Goal: Task Accomplishment & Management: Complete application form

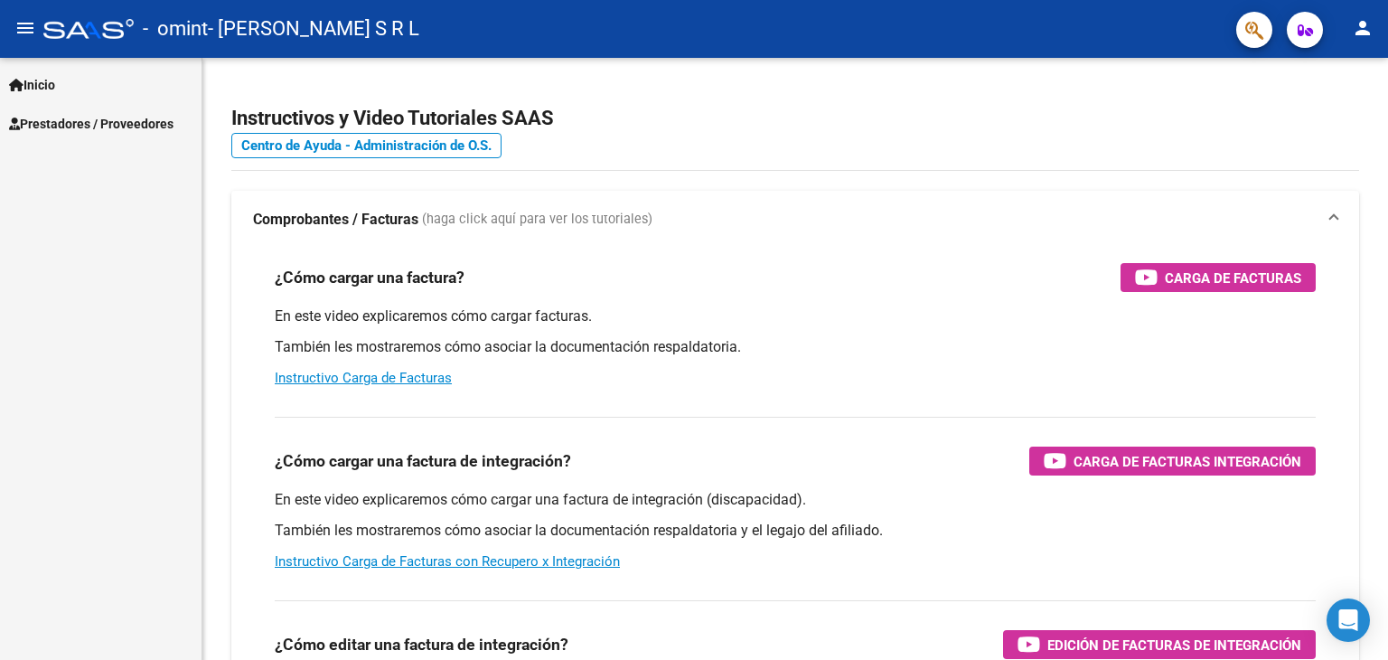
click at [87, 117] on span "Prestadores / Proveedores" at bounding box center [91, 124] width 164 height 20
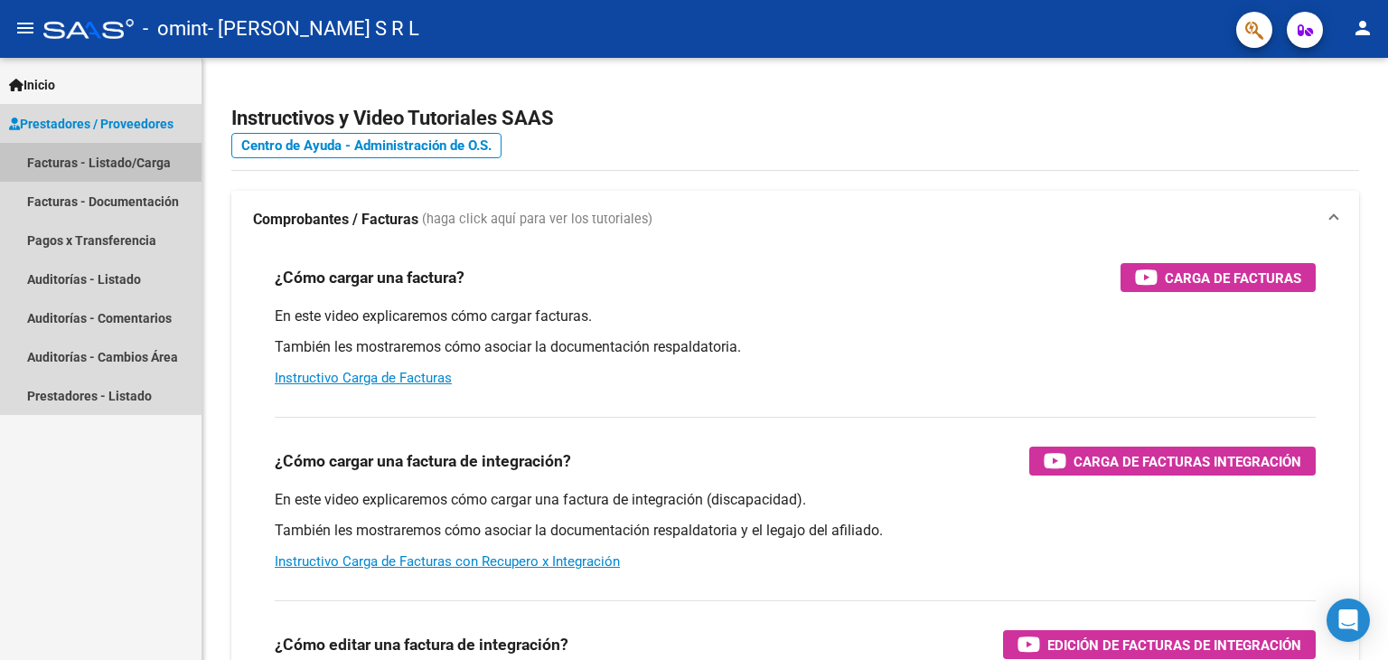
click at [61, 161] on link "Facturas - Listado/Carga" at bounding box center [101, 162] width 202 height 39
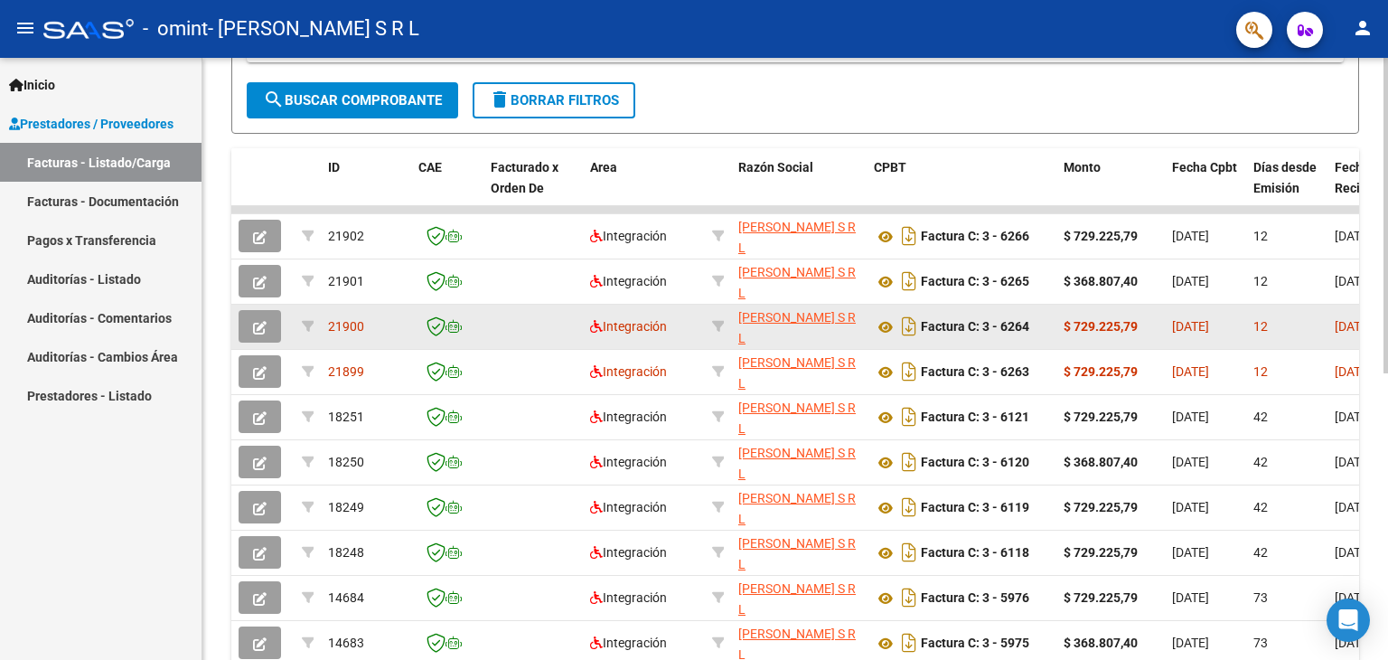
click at [261, 321] on icon "button" at bounding box center [260, 328] width 14 height 14
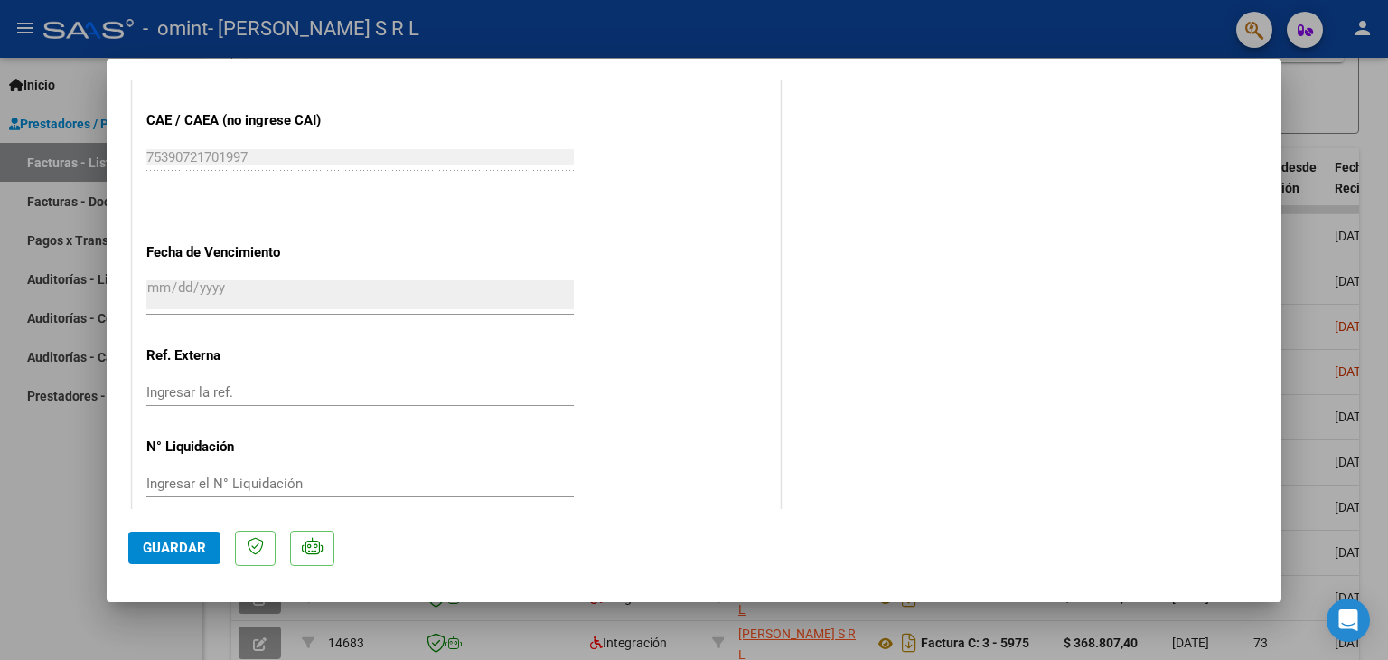
scroll to position [1121, 0]
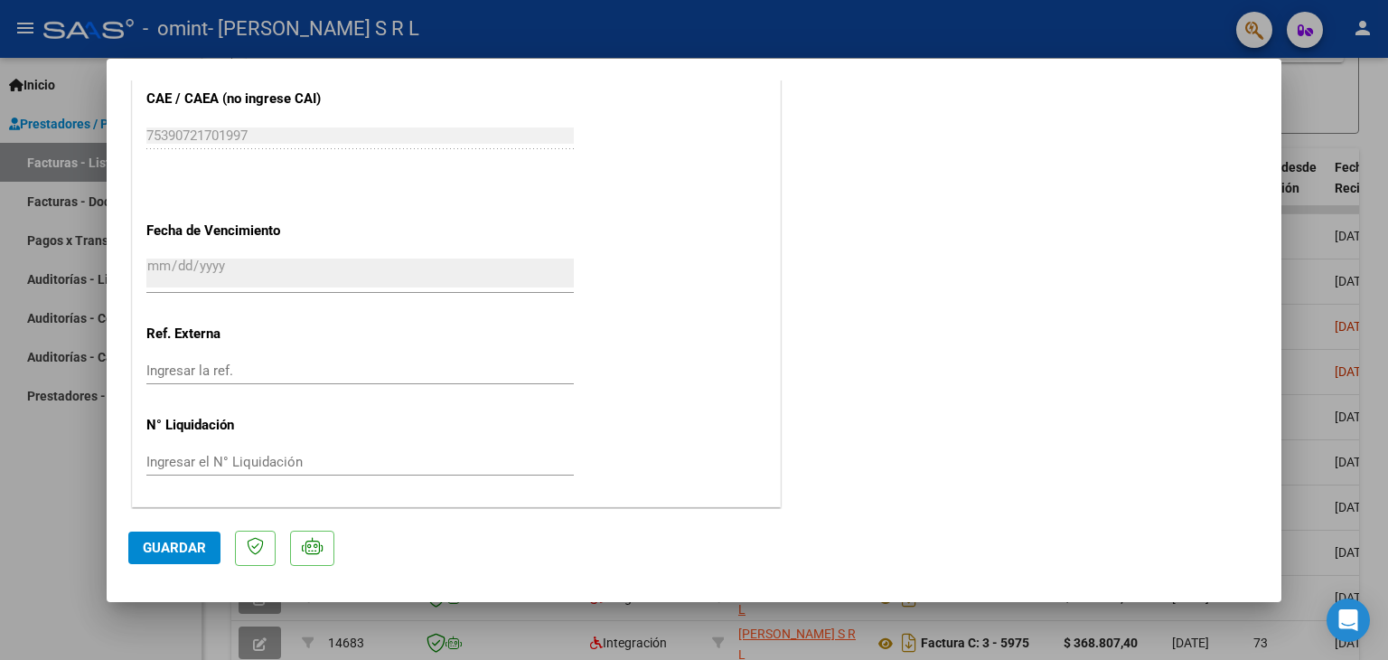
click at [175, 557] on button "Guardar" at bounding box center [174, 547] width 92 height 33
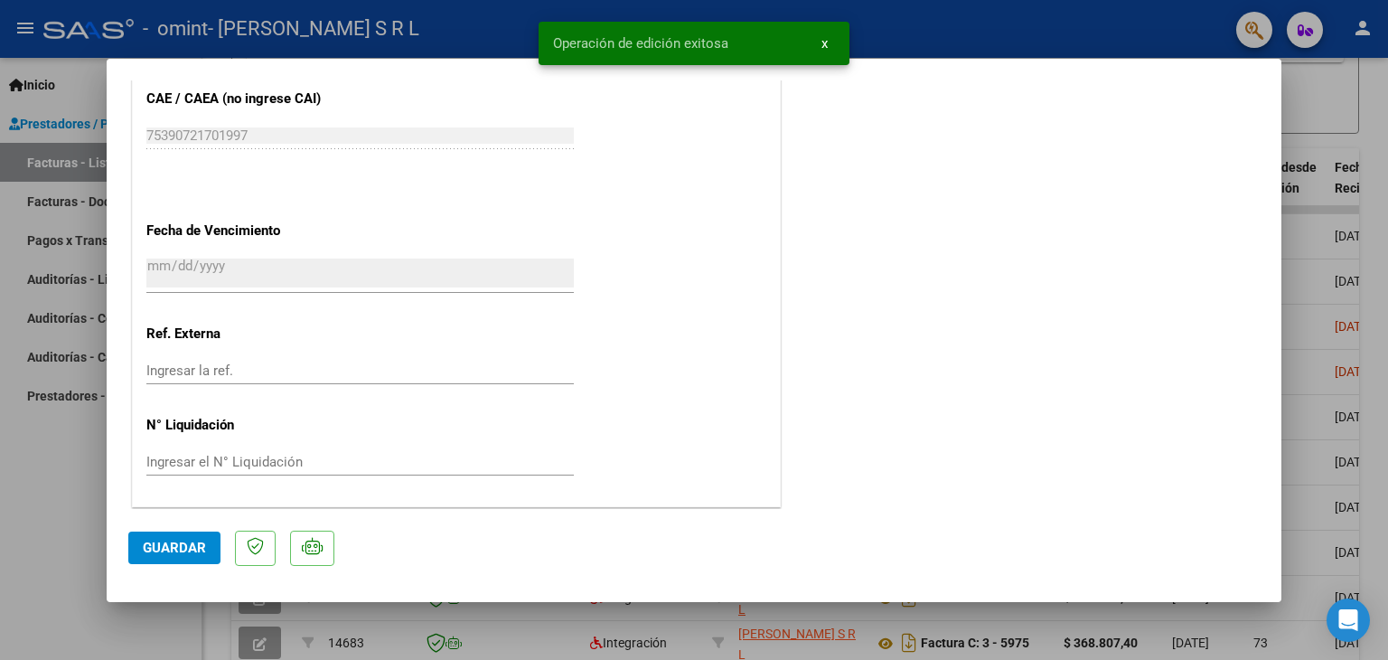
click at [66, 486] on div at bounding box center [694, 330] width 1388 height 660
type input "$ 0,00"
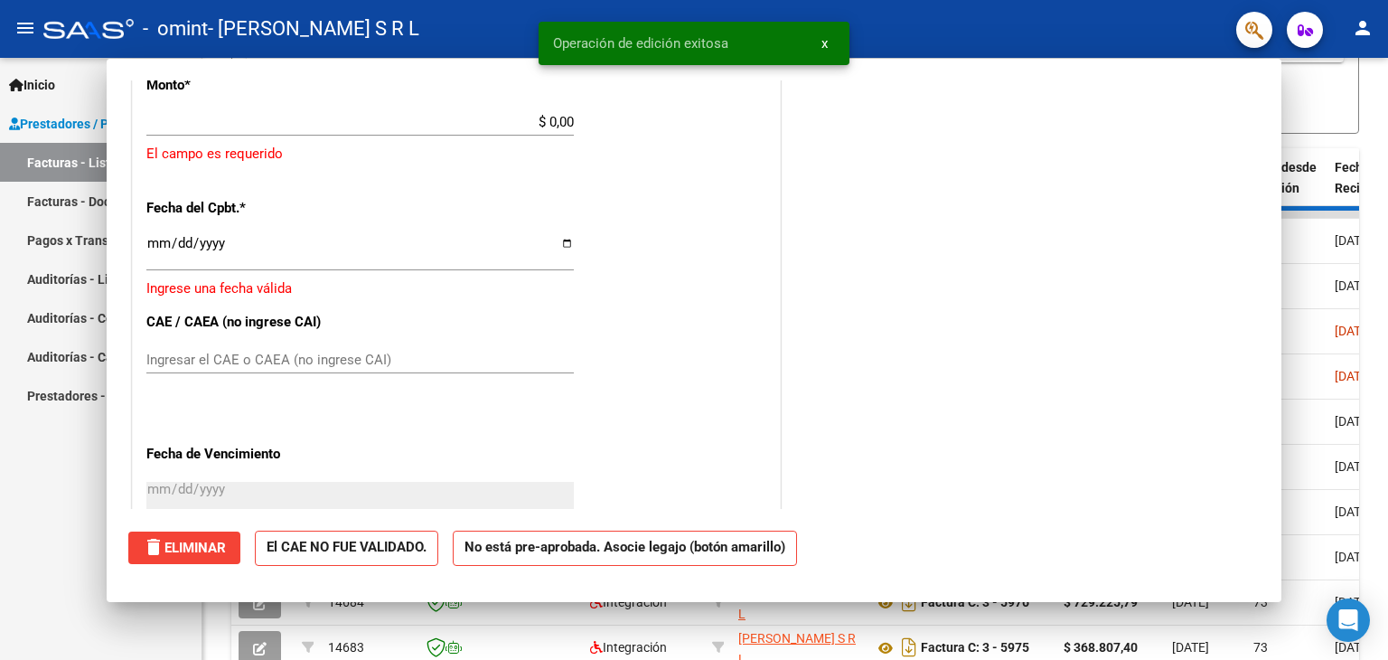
scroll to position [1345, 0]
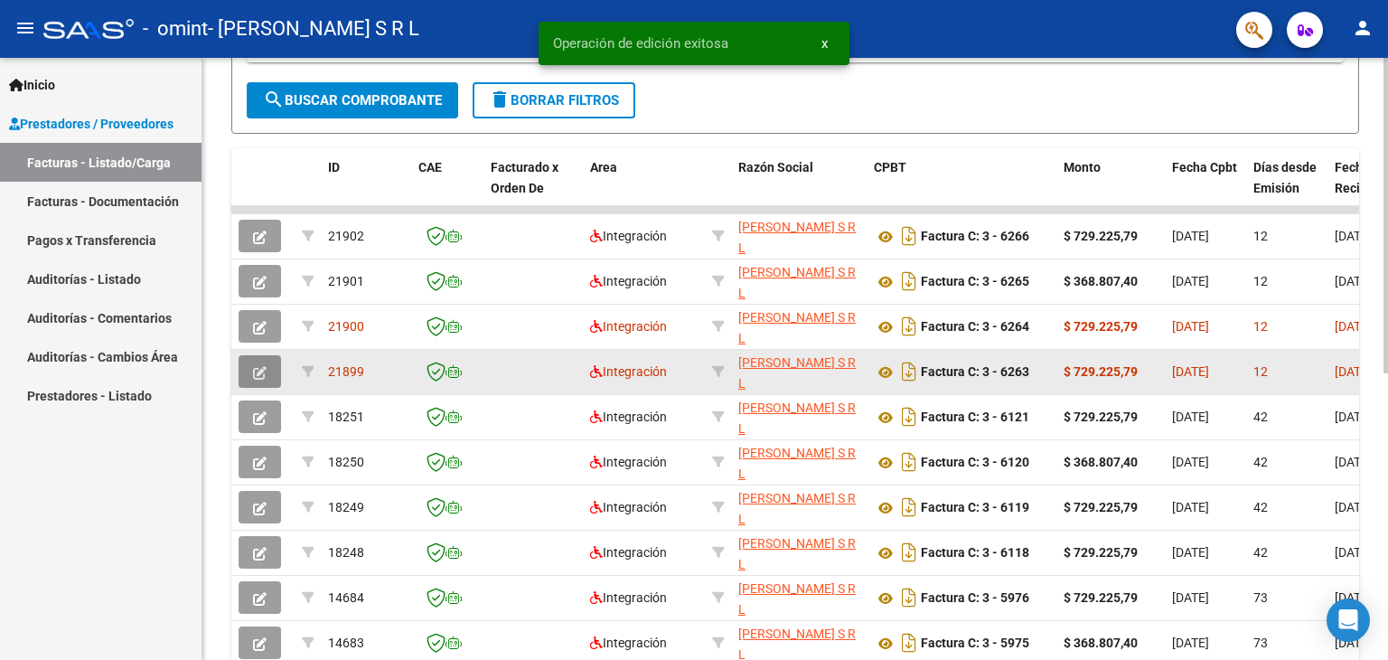
click at [261, 366] on icon "button" at bounding box center [260, 373] width 14 height 14
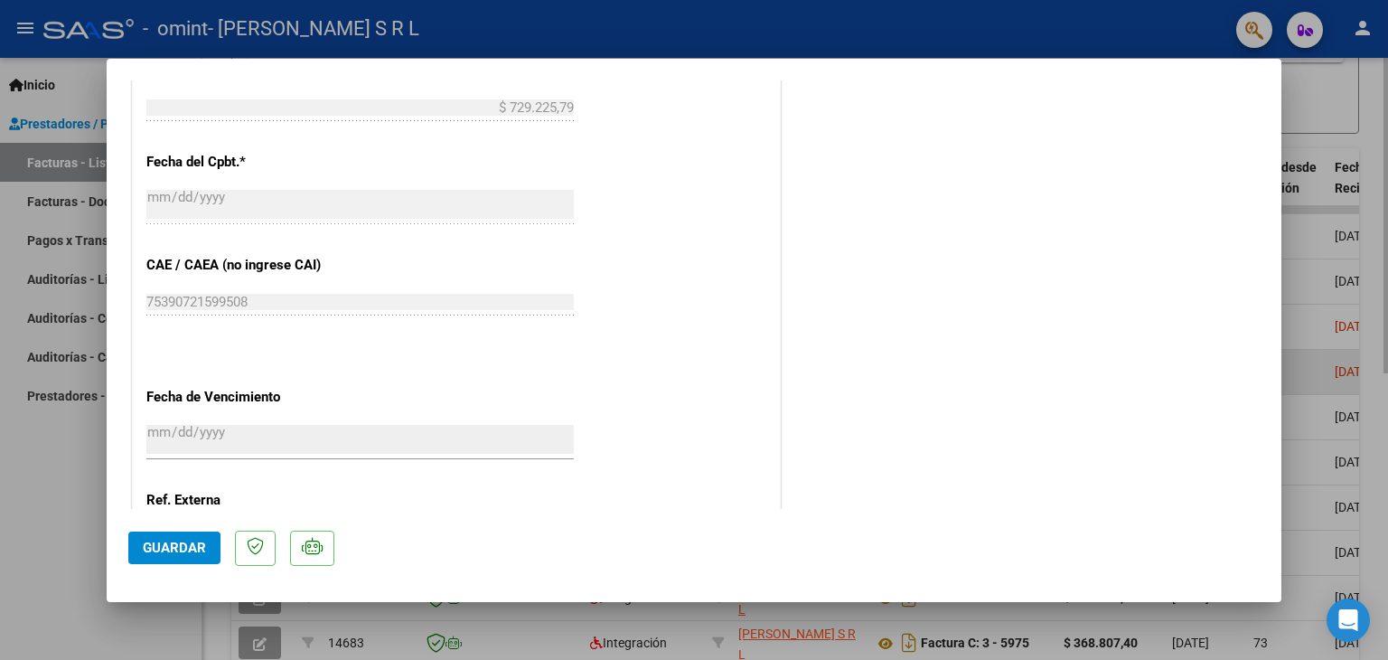
scroll to position [1121, 0]
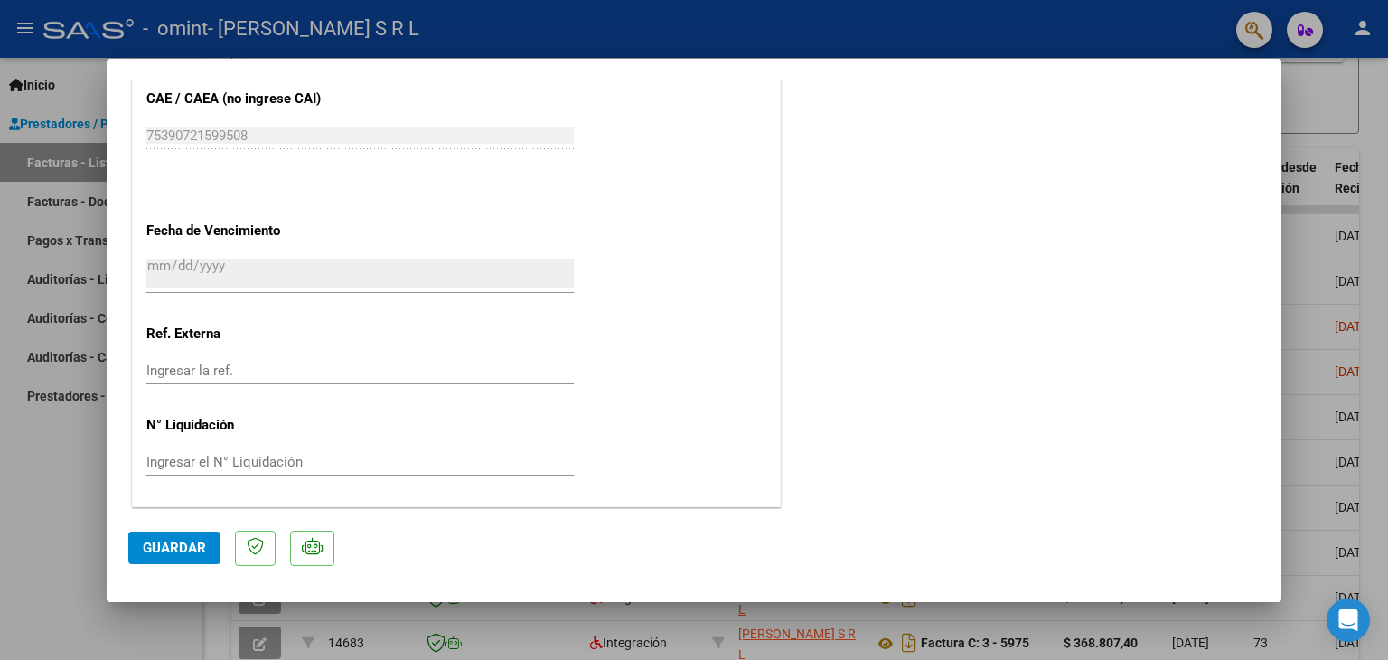
click at [165, 553] on span "Guardar" at bounding box center [174, 547] width 63 height 16
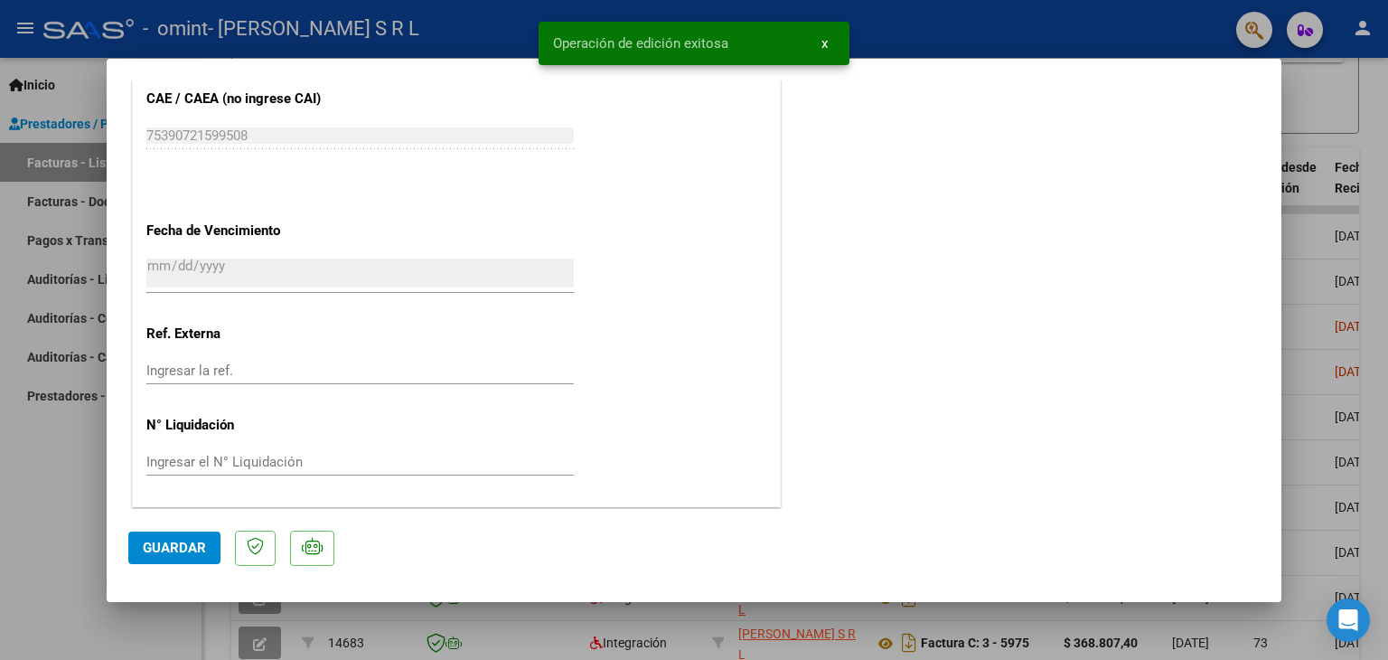
click at [38, 479] on div at bounding box center [694, 330] width 1388 height 660
type input "$ 0,00"
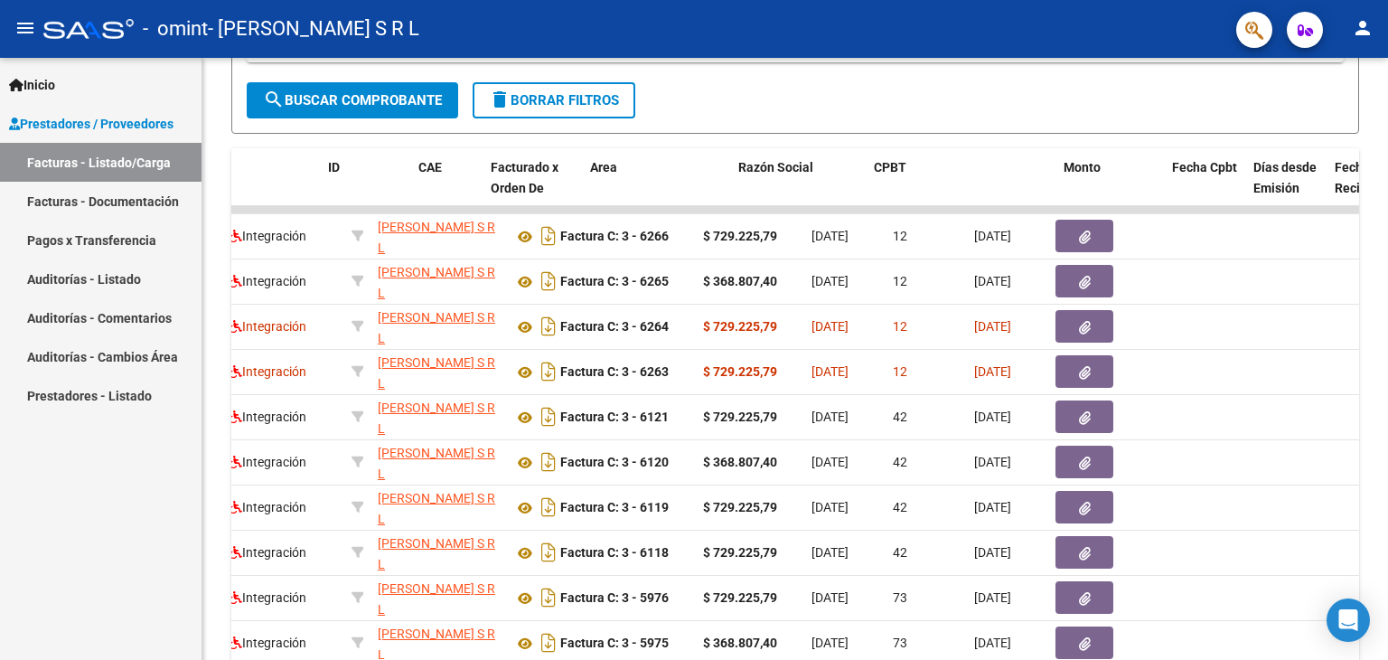
scroll to position [0, 0]
